Goal: Task Accomplishment & Management: Manage account settings

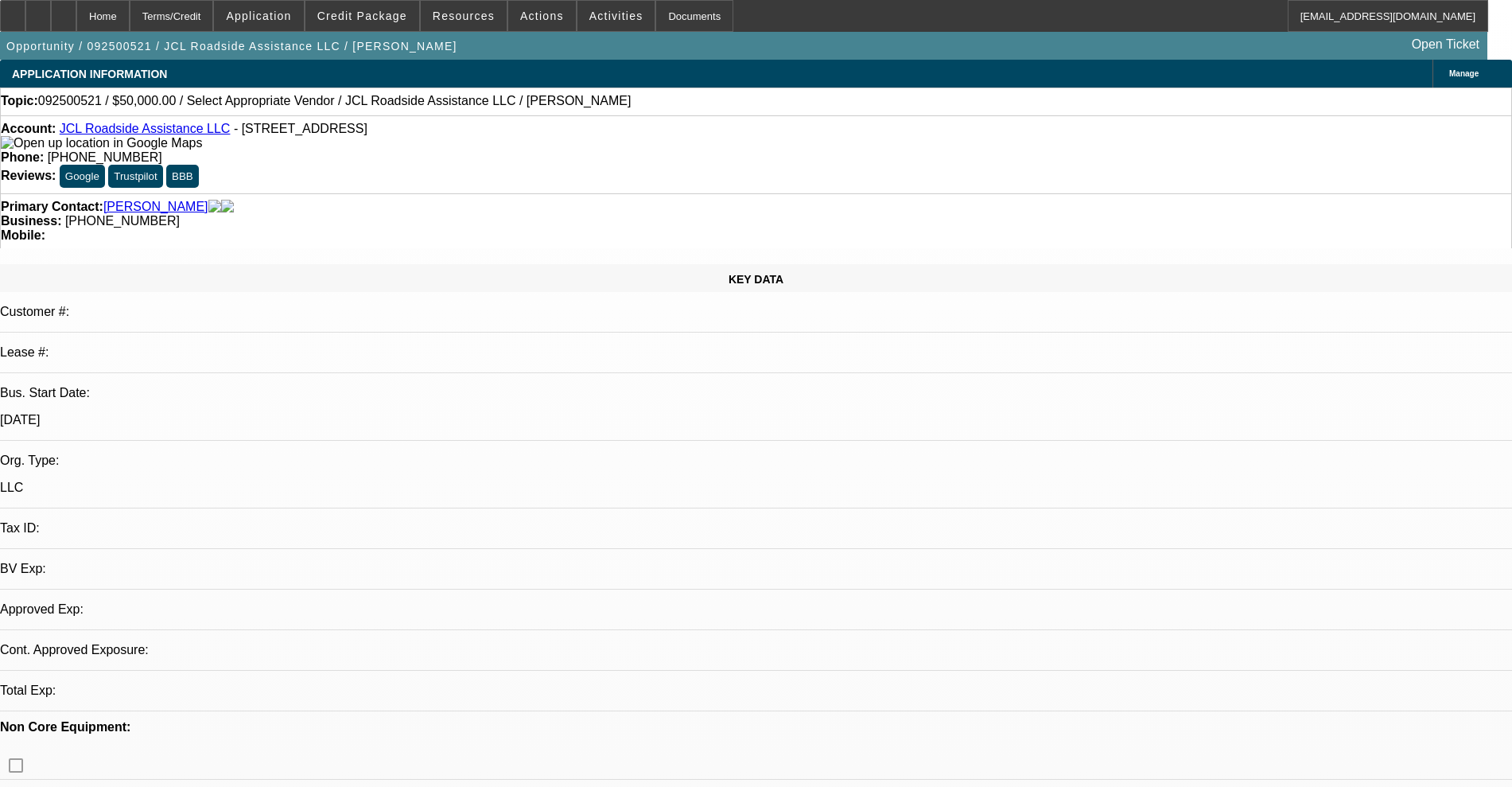
select select "0"
select select "2"
select select "0.1"
select select "4"
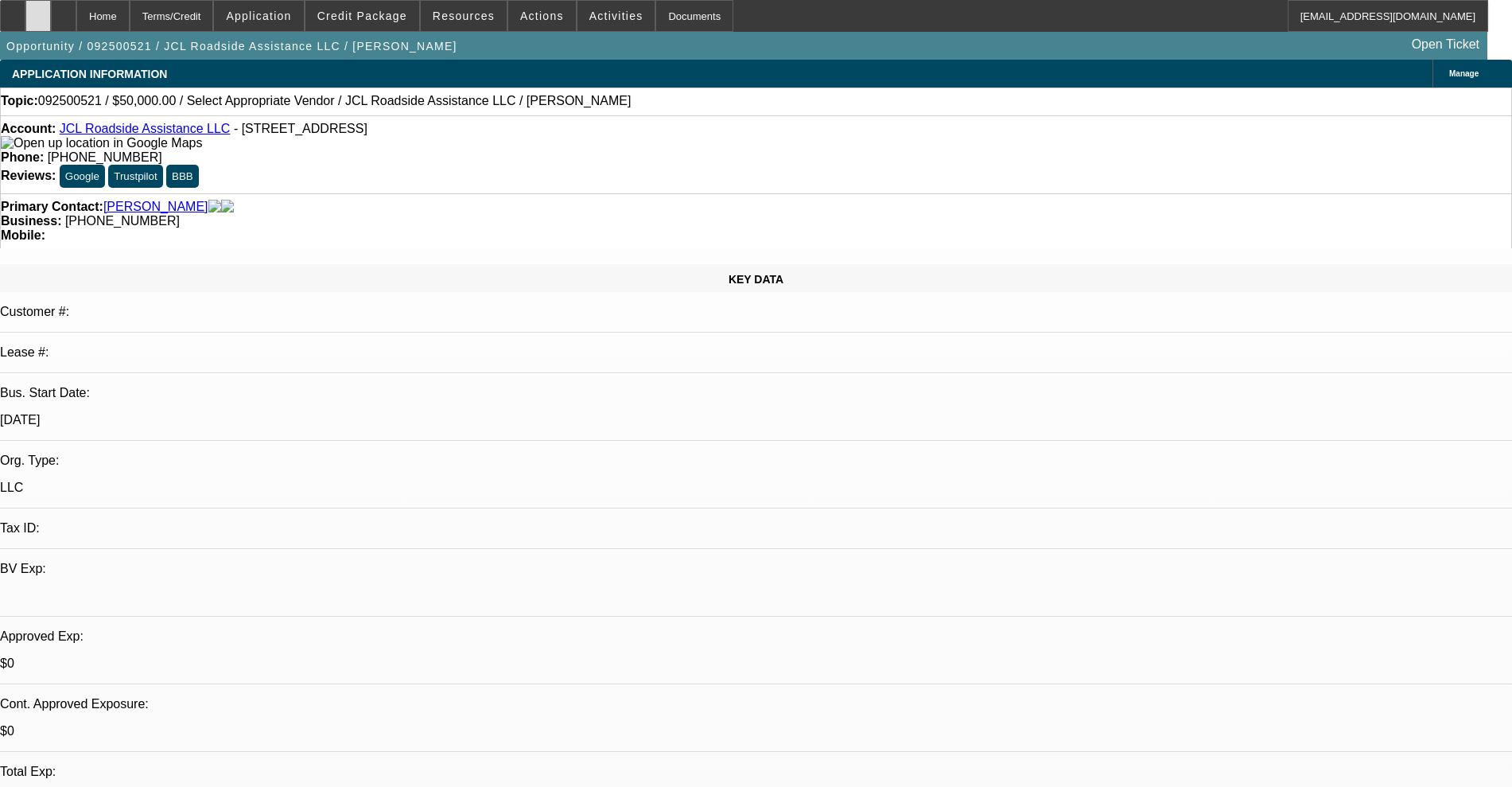
click at [38, 10] on icon at bounding box center [38, 10] width 0 height 0
click at [76, 8] on div at bounding box center [63, 16] width 25 height 32
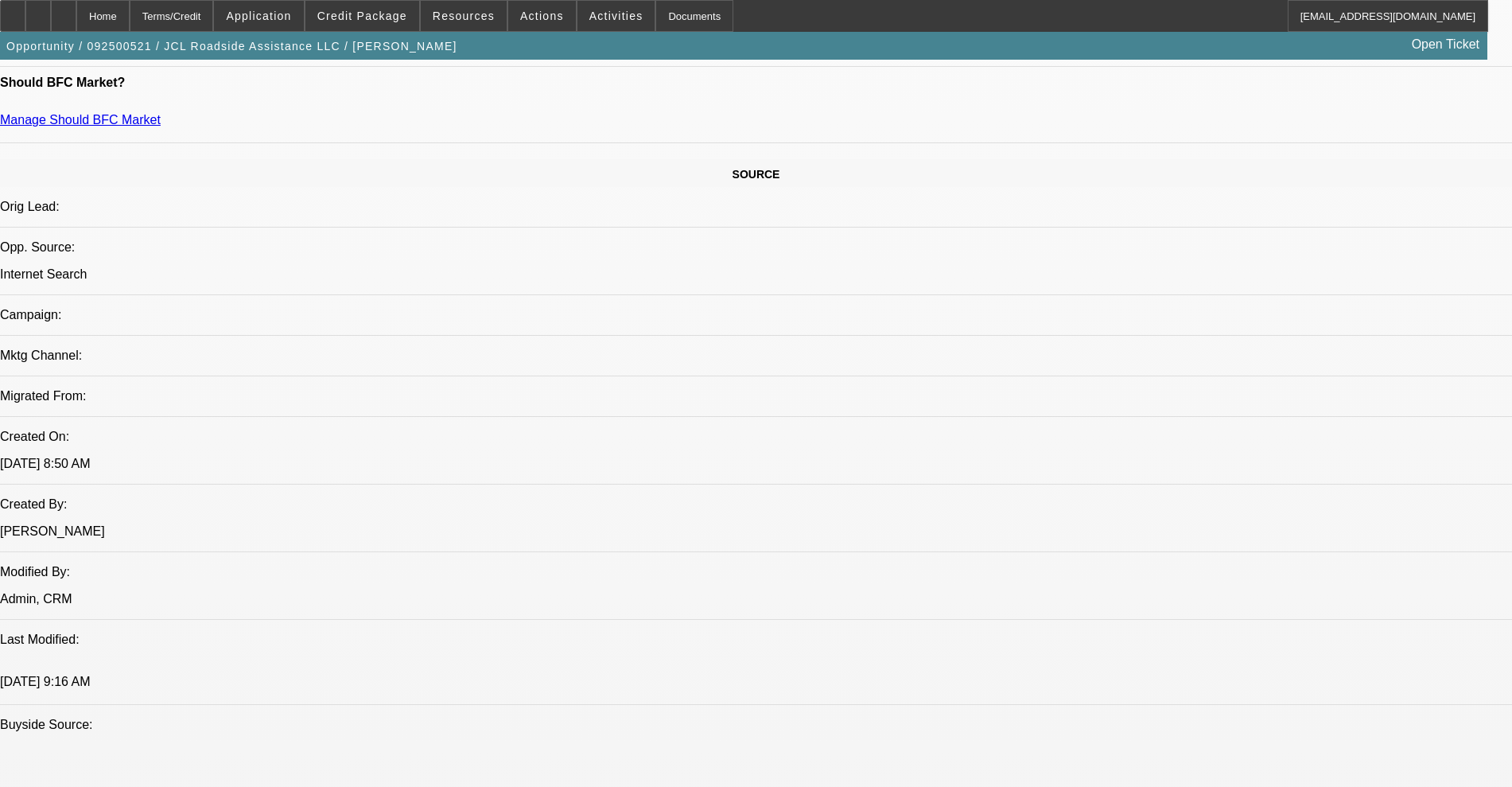
scroll to position [696, 0]
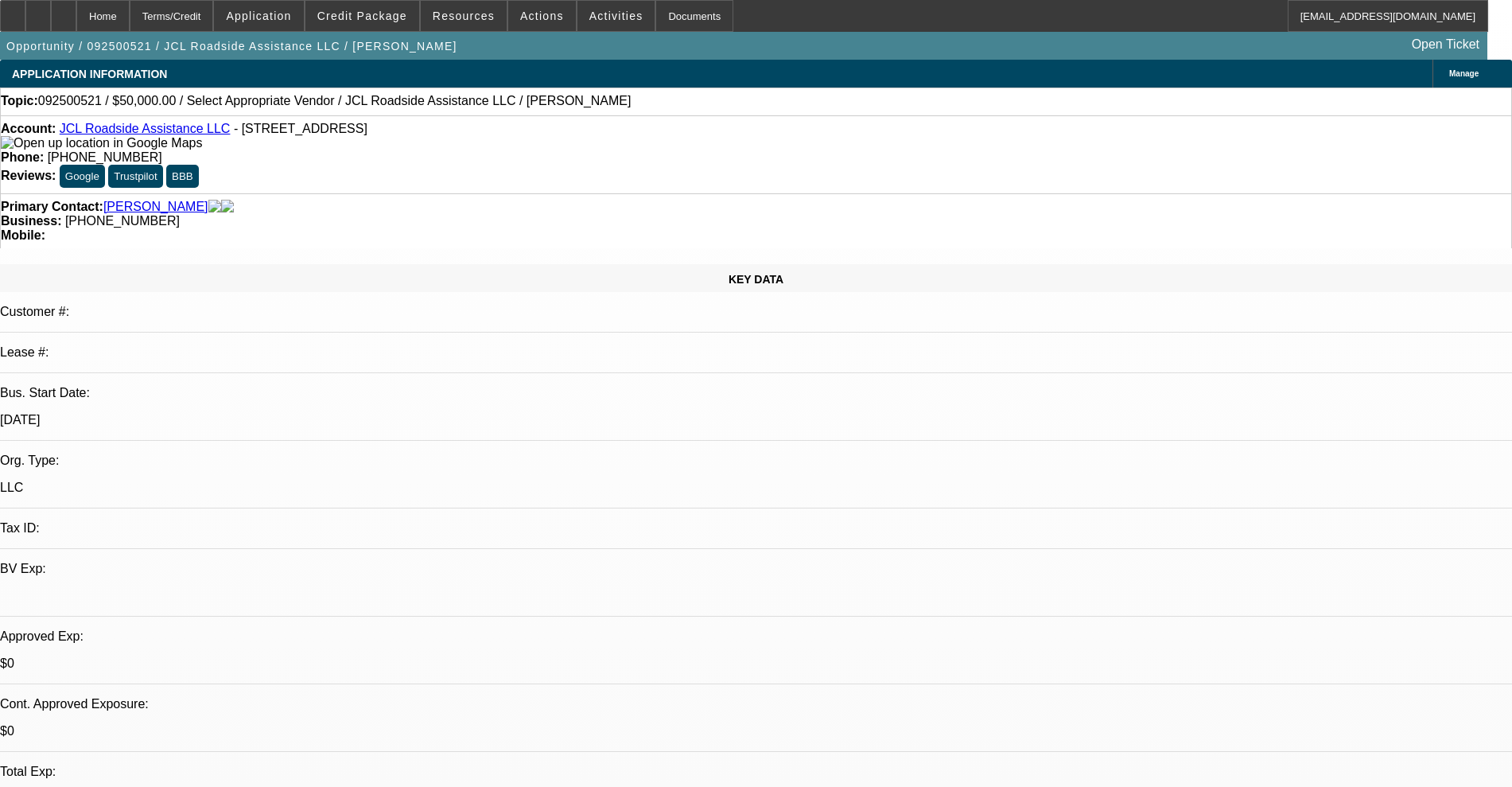
select select "0"
select select "2"
select select "0.1"
select select "4"
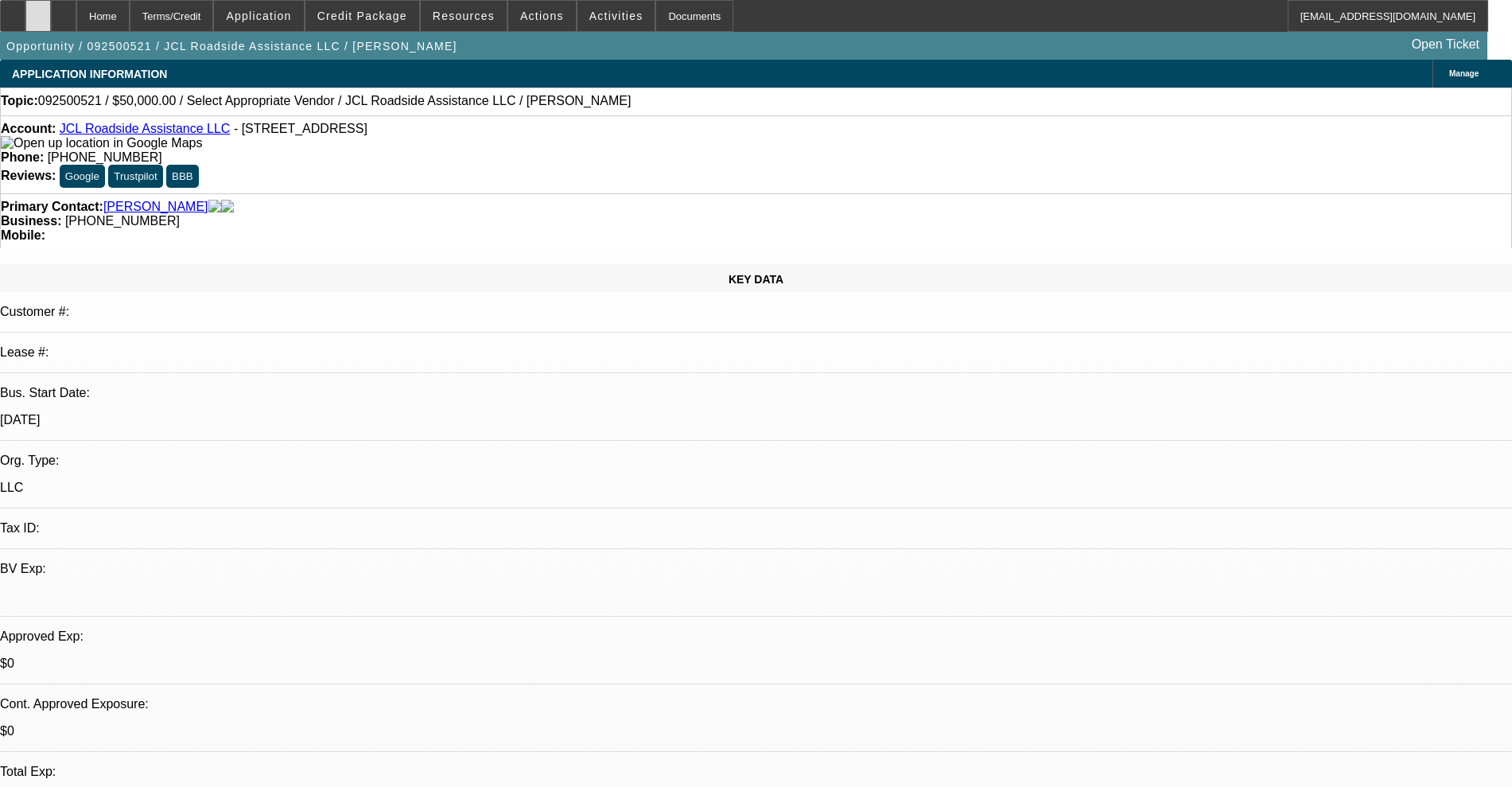
click at [51, 18] on div at bounding box center [37, 16] width 25 height 32
click at [257, 26] on span at bounding box center [258, 16] width 89 height 38
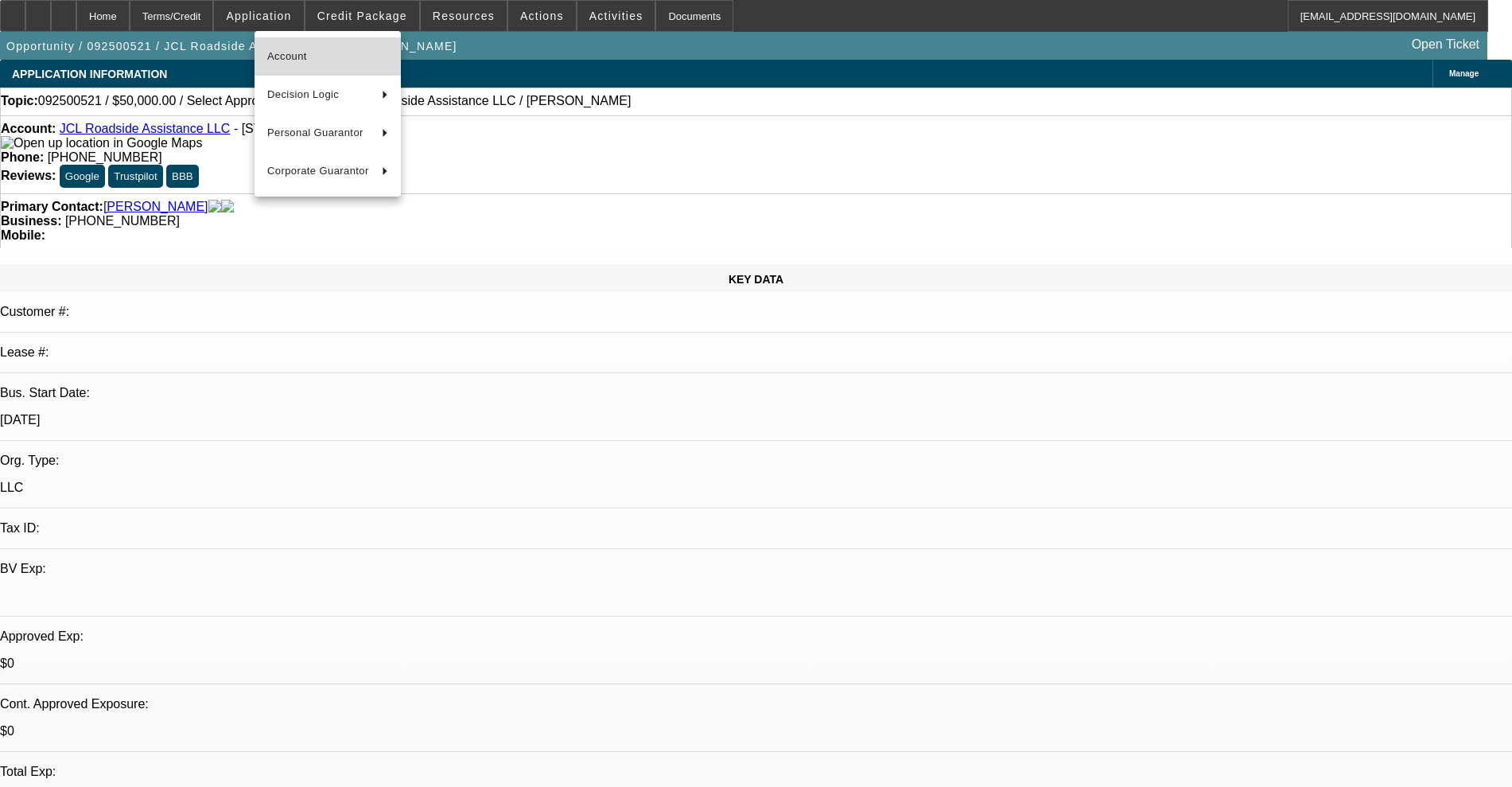
click at [320, 65] on span "Account" at bounding box center [328, 57] width 121 height 20
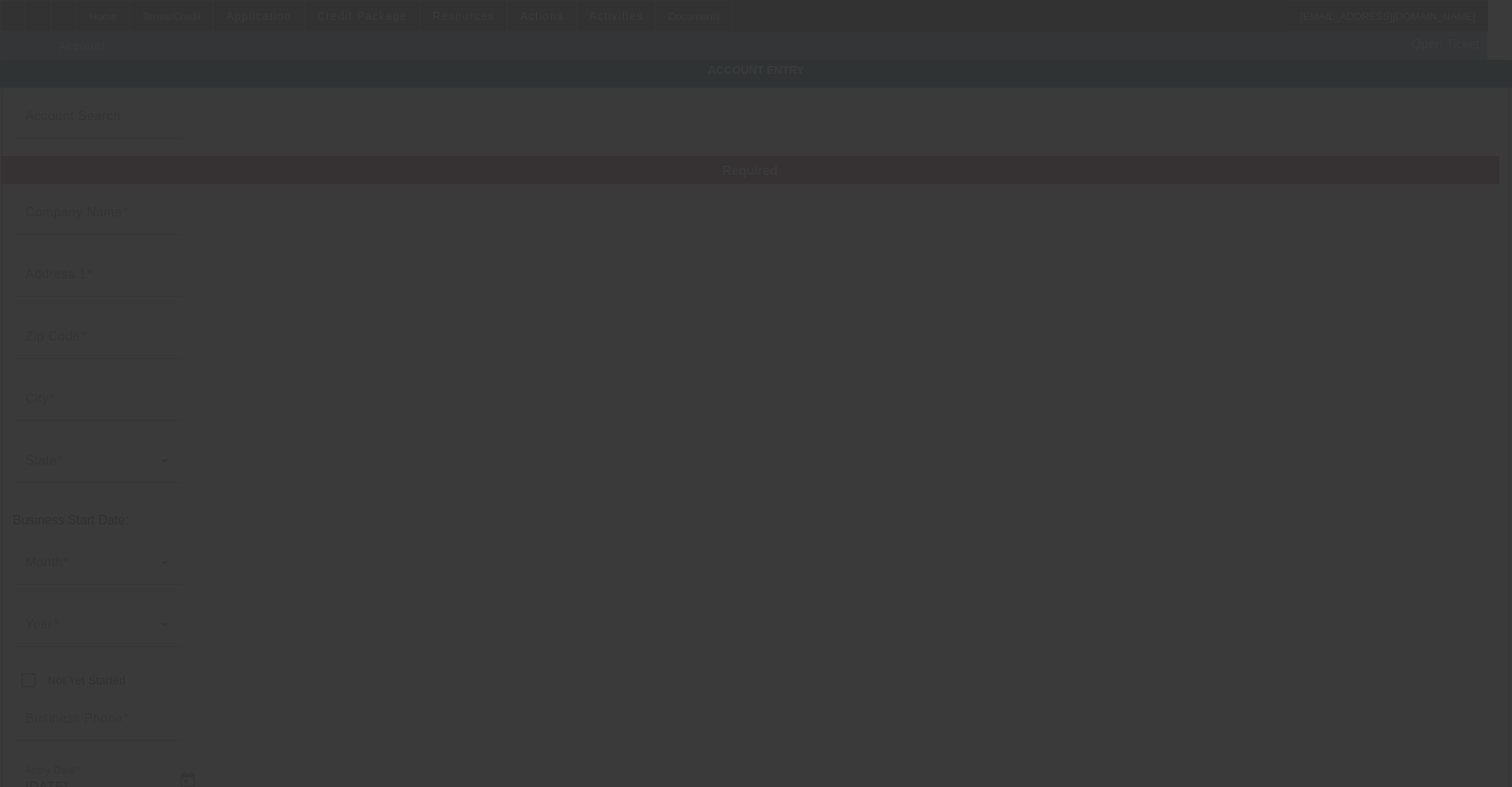
type input "JCL Roadside Assistance LLC"
type input "7722 Lost Mirage Dr"
type input "75232"
type input "Dallas"
type input "[PHONE_NUMBER]"
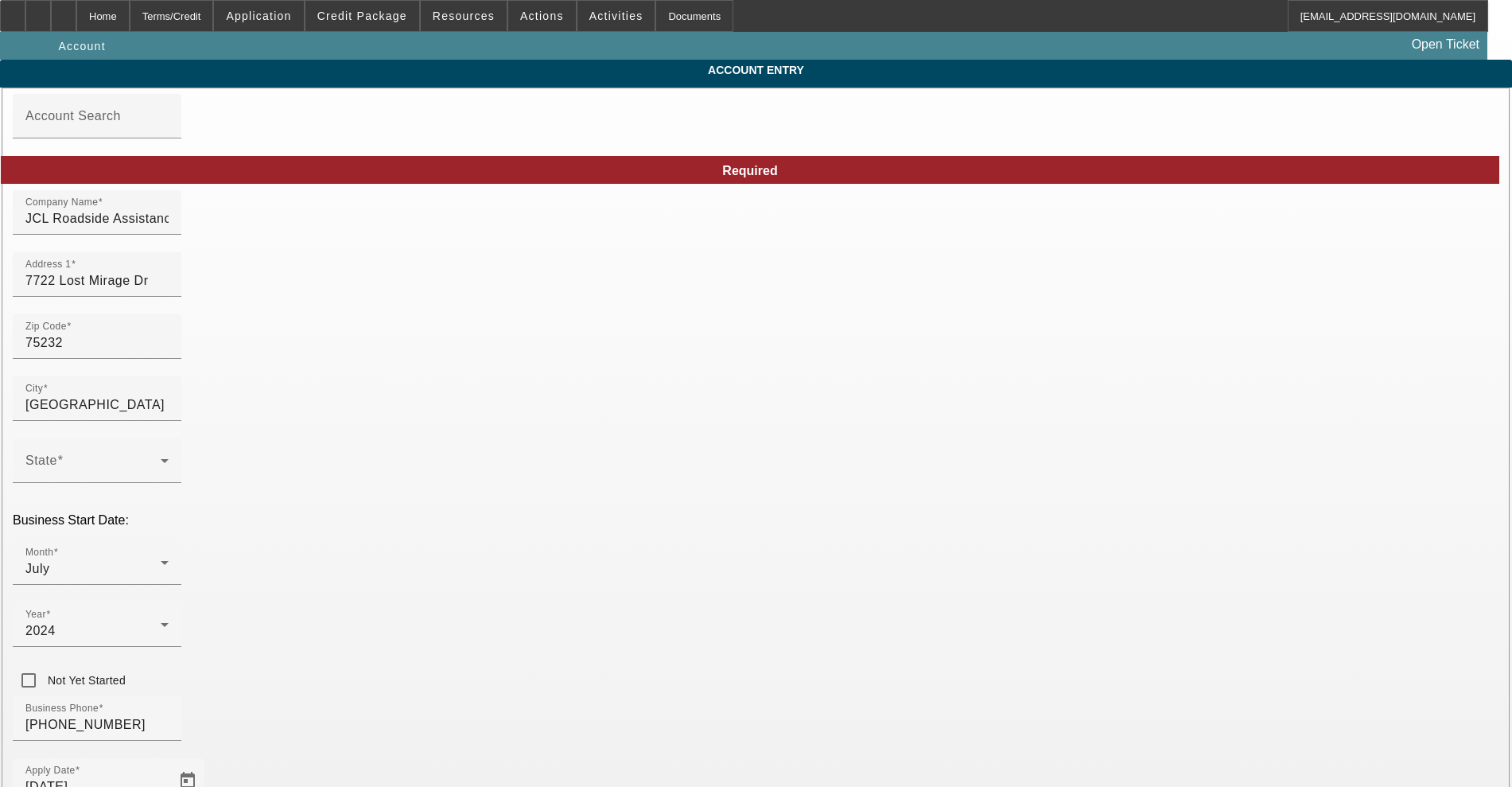
type input "9/24/2025"
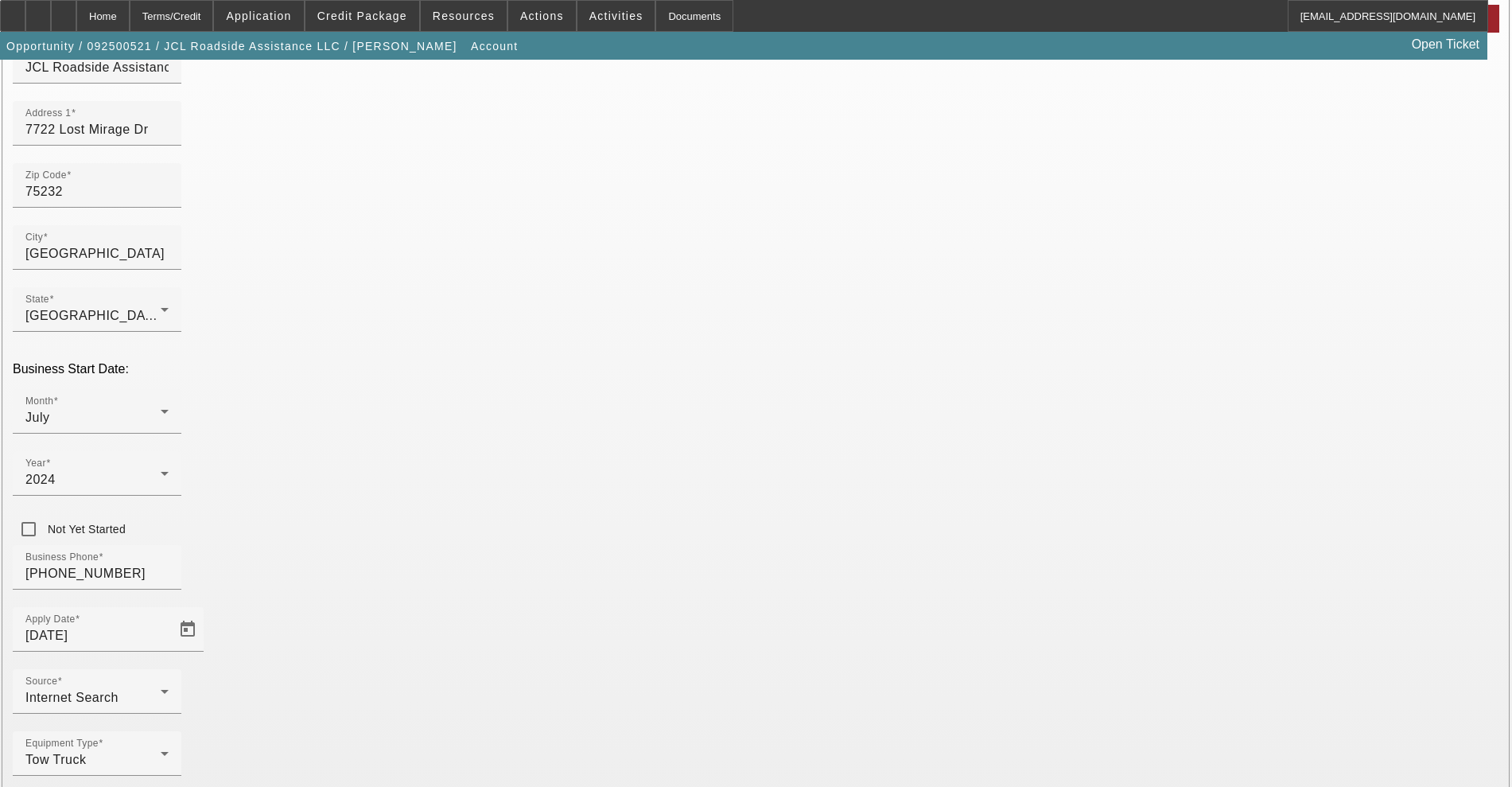
type input "993816329"
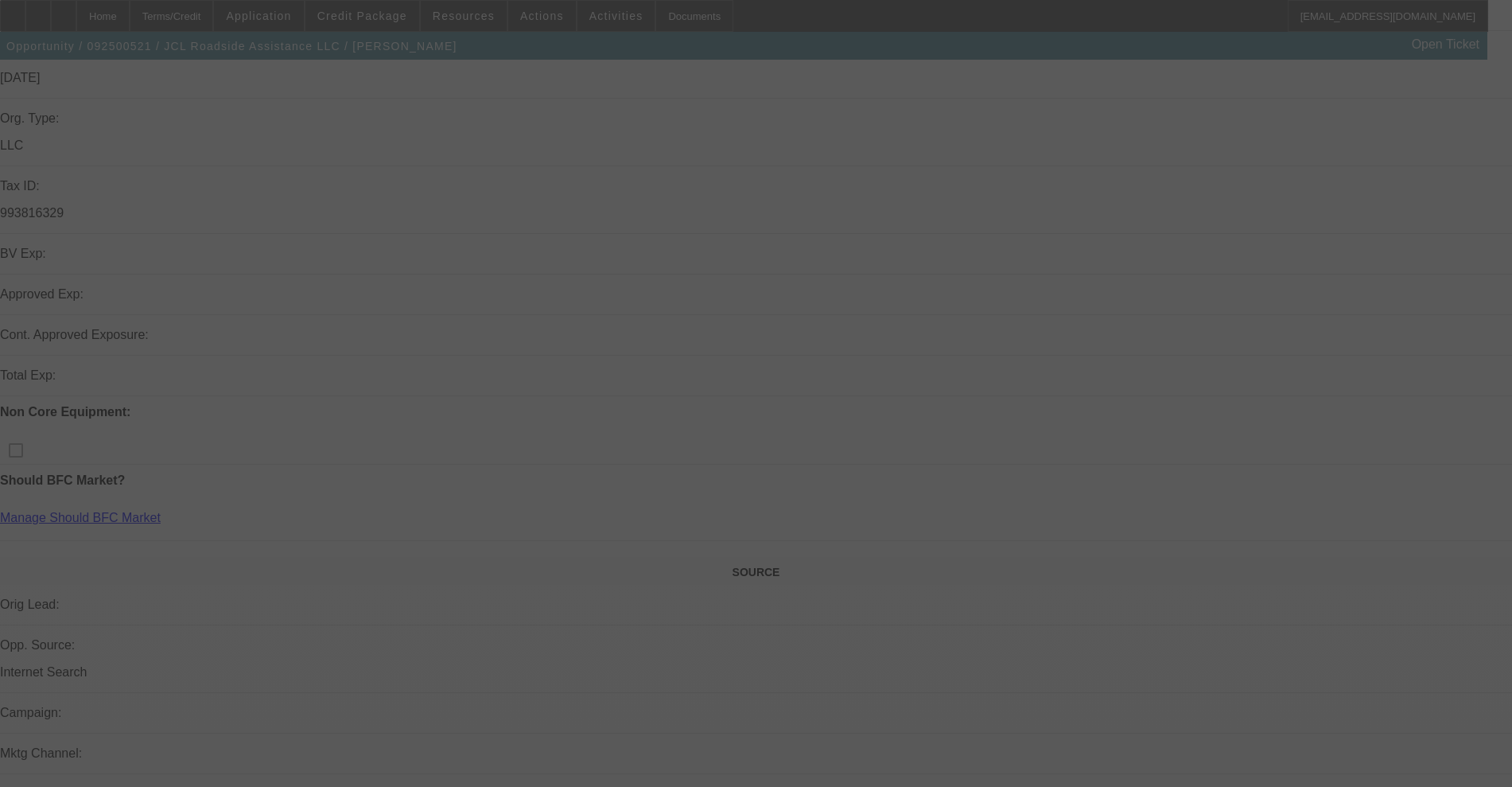
scroll to position [364, 0]
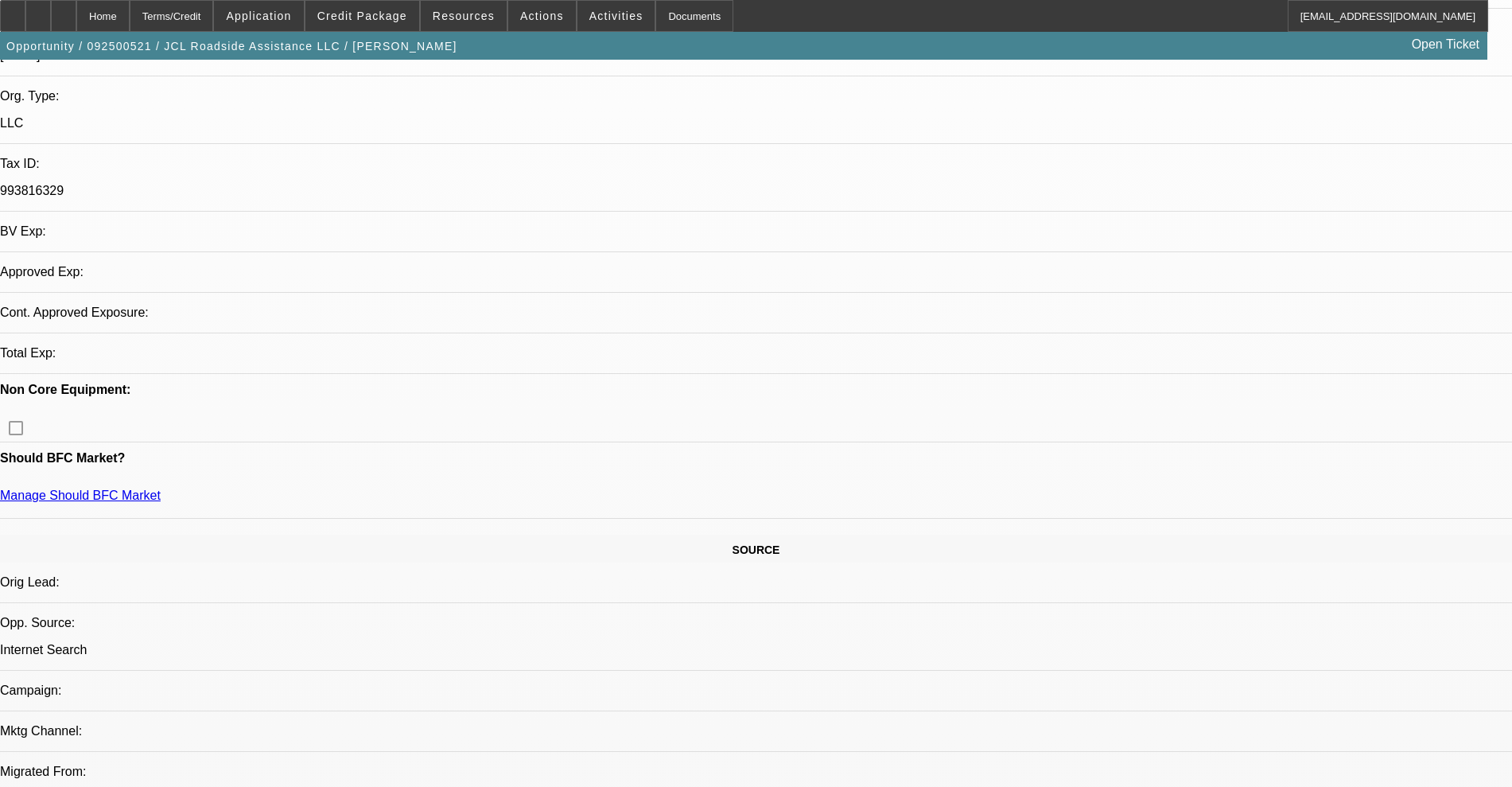
select select "0"
select select "2"
select select "0.1"
select select "4"
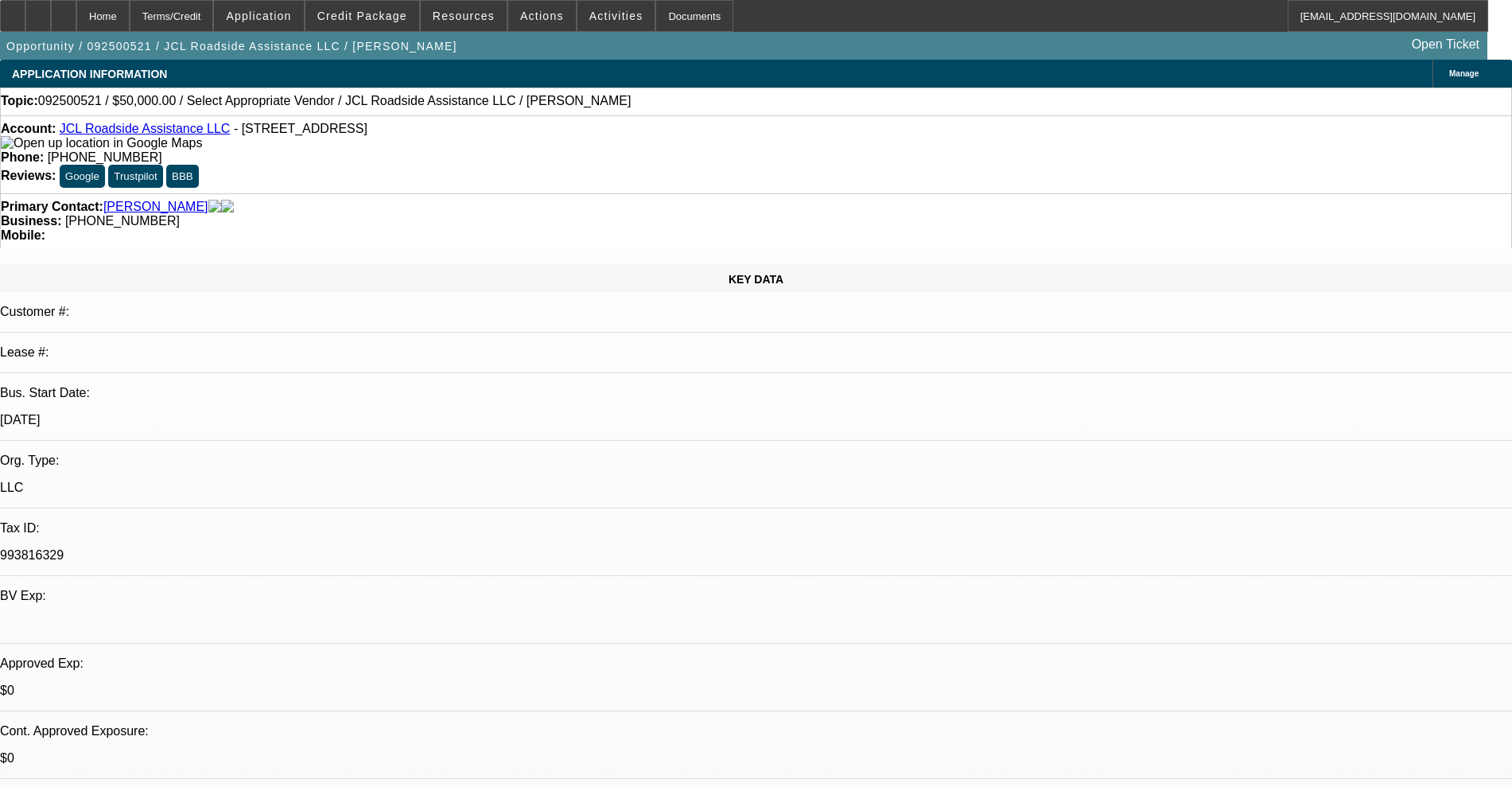
scroll to position [0, 0]
click at [392, 7] on span at bounding box center [362, 16] width 113 height 38
select select "0"
select select "2"
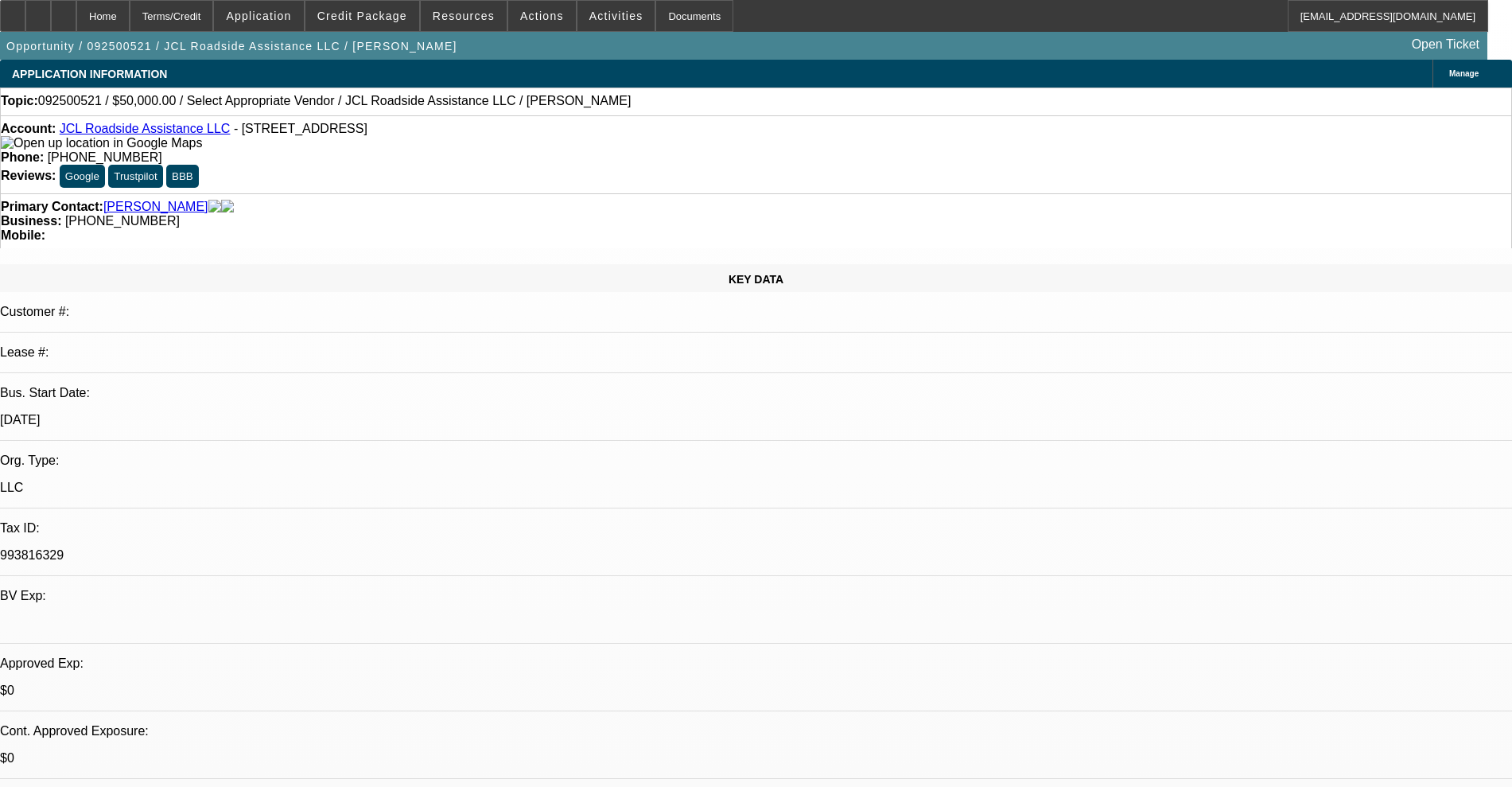
select select "0.1"
select select "4"
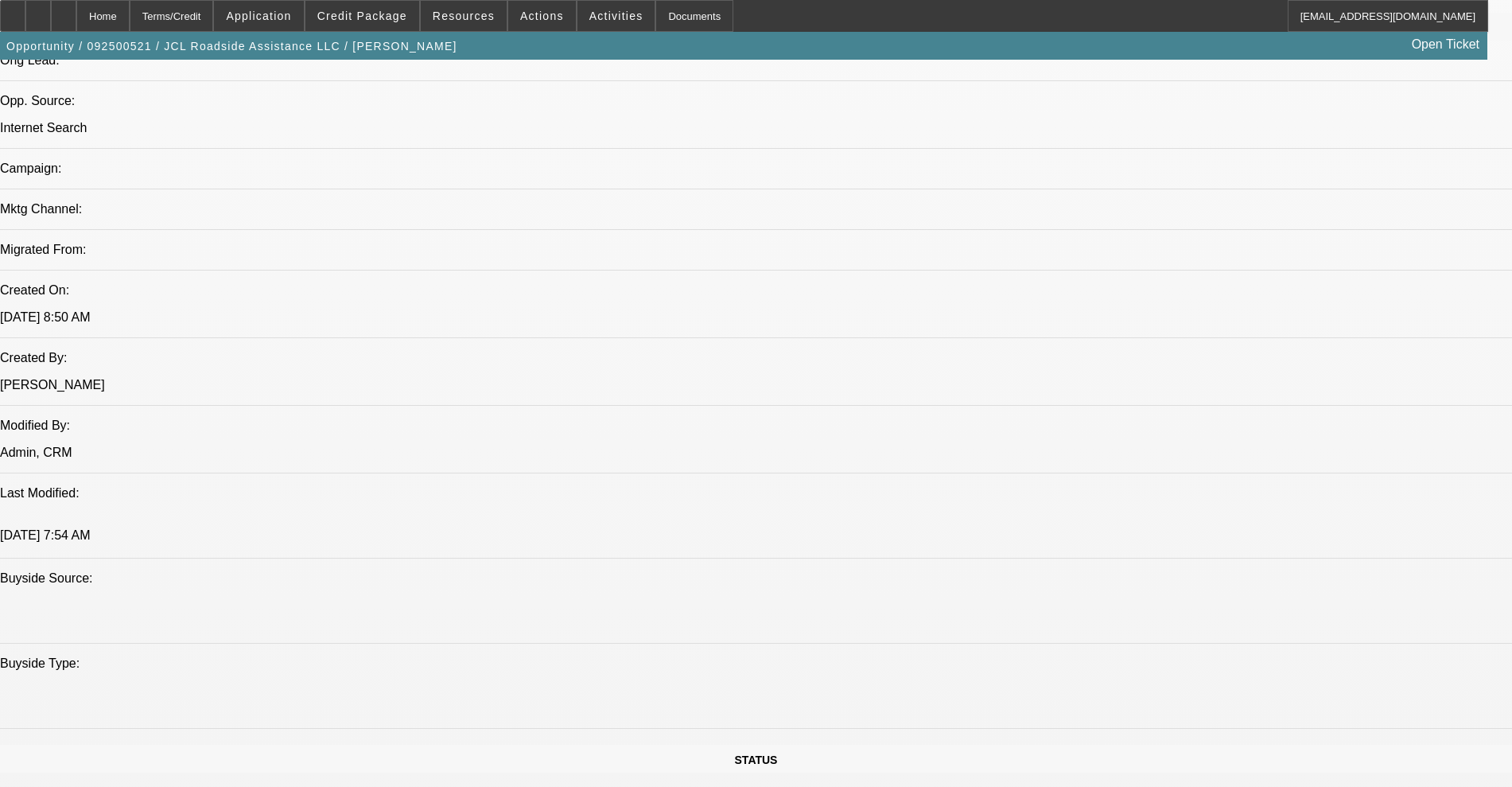
scroll to position [597, 0]
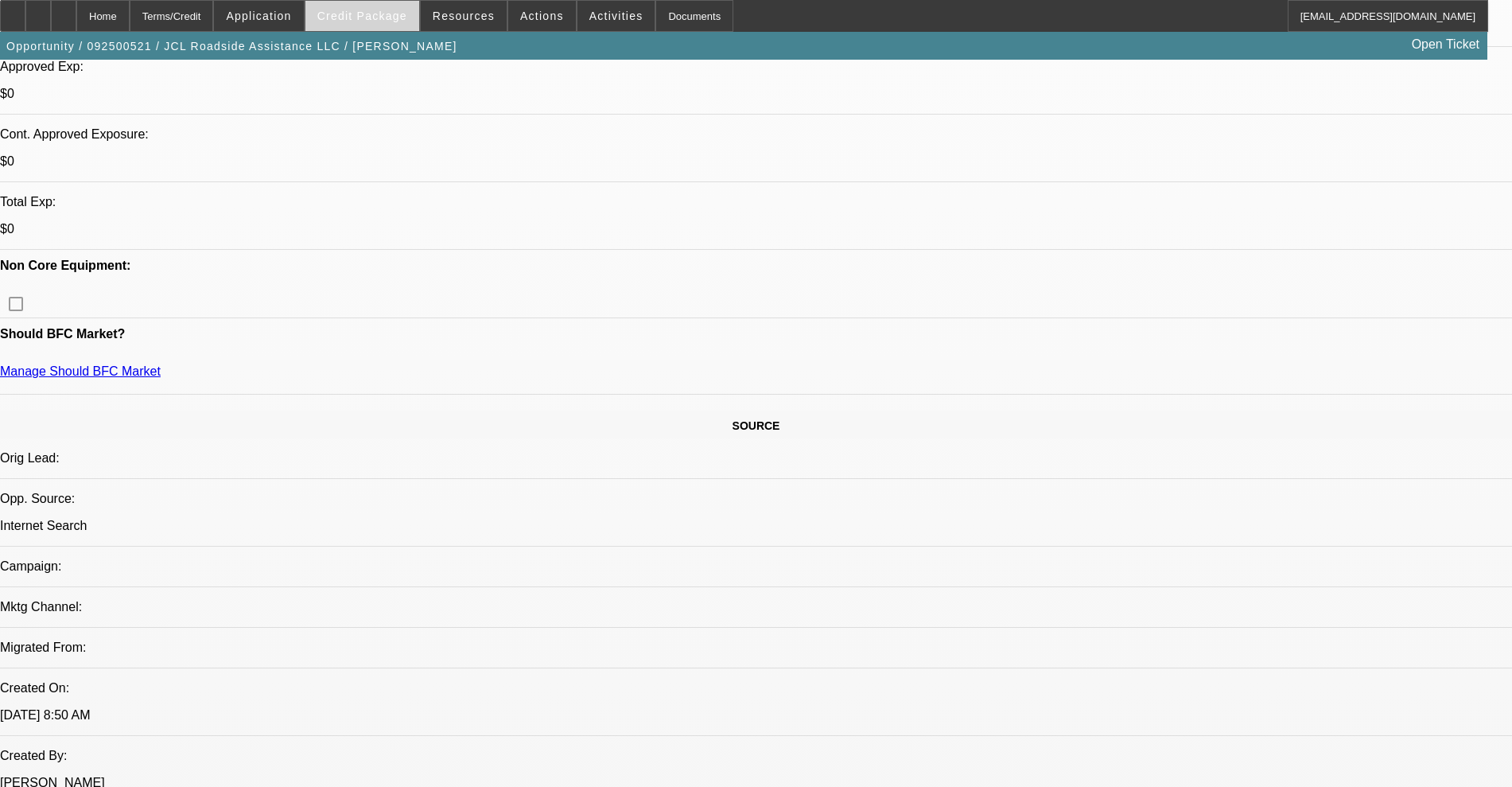
click at [379, 26] on span at bounding box center [362, 16] width 113 height 38
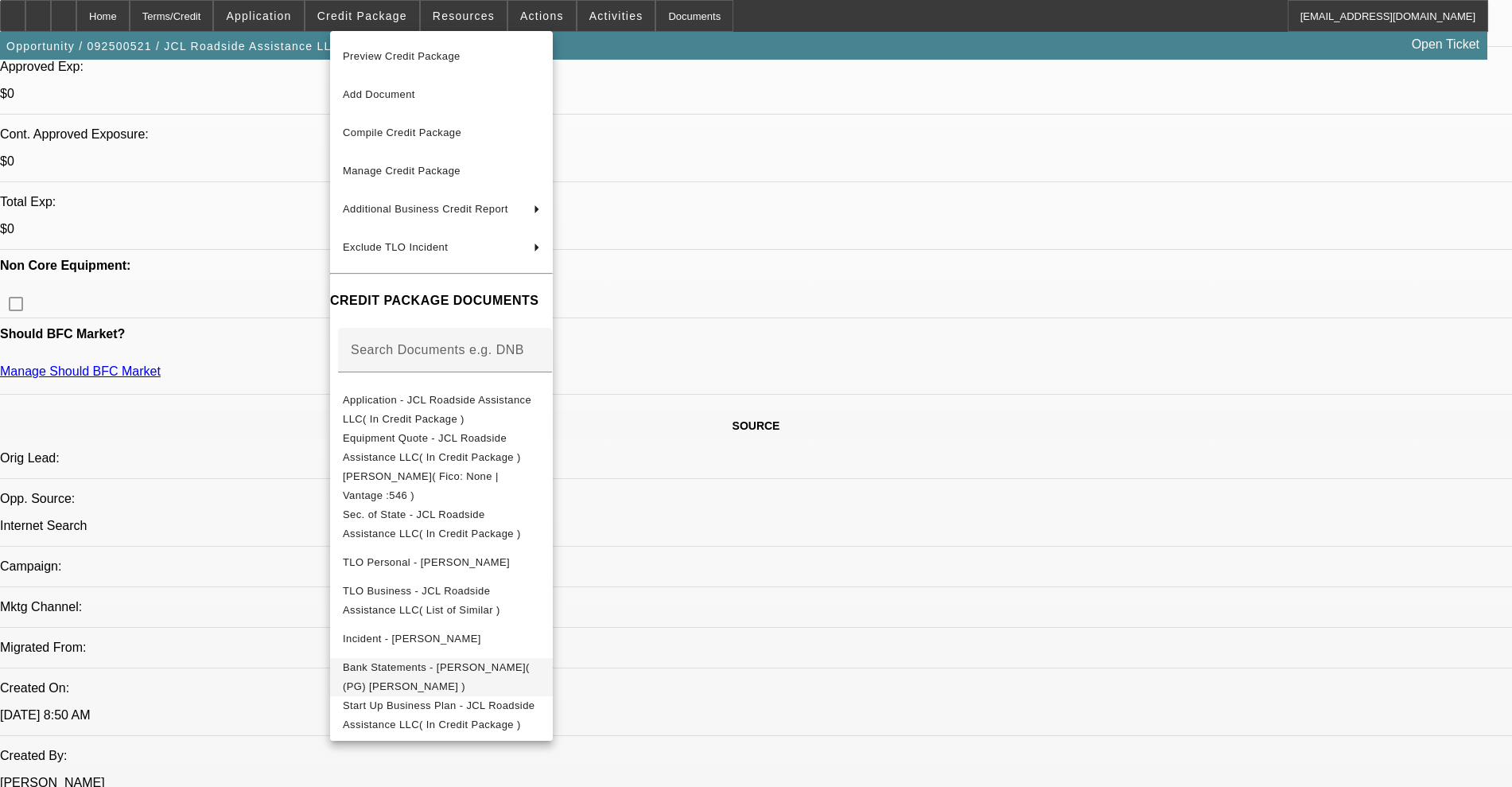
click at [509, 674] on span "Bank Statements - Jones, Dwaine( (PG) Dwaine Jones )" at bounding box center [436, 676] width 187 height 31
